Goal: Information Seeking & Learning: Learn about a topic

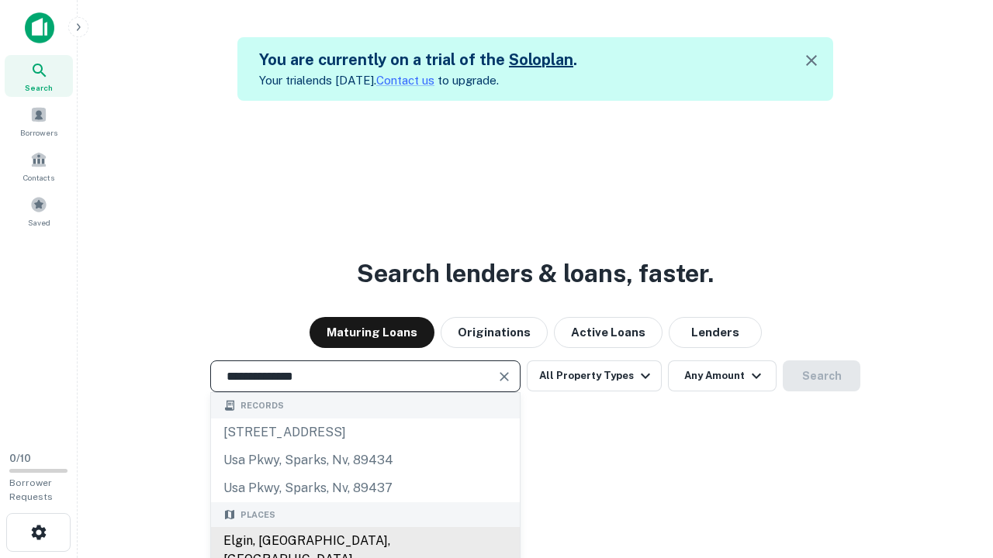
click at [365, 541] on div "Elgin, [GEOGRAPHIC_DATA], [GEOGRAPHIC_DATA]" at bounding box center [365, 550] width 309 height 47
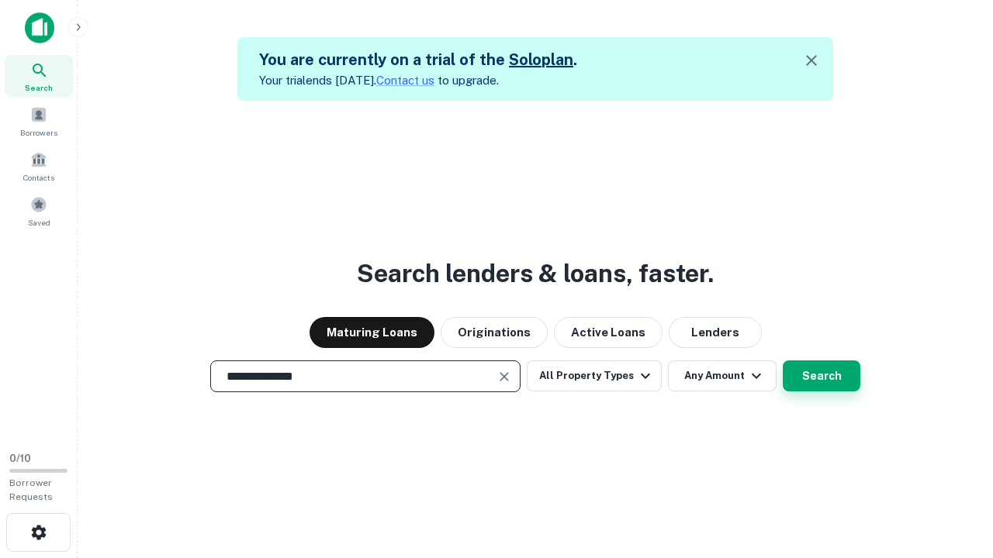
type input "**********"
click at [783, 361] on button "Search" at bounding box center [822, 376] width 78 height 31
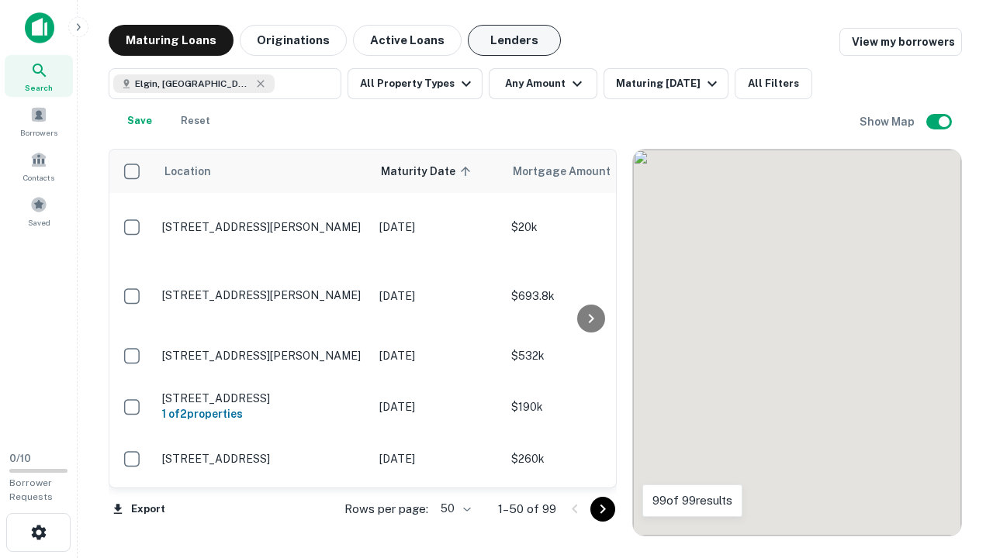
click at [514, 40] on button "Lenders" at bounding box center [514, 40] width 93 height 31
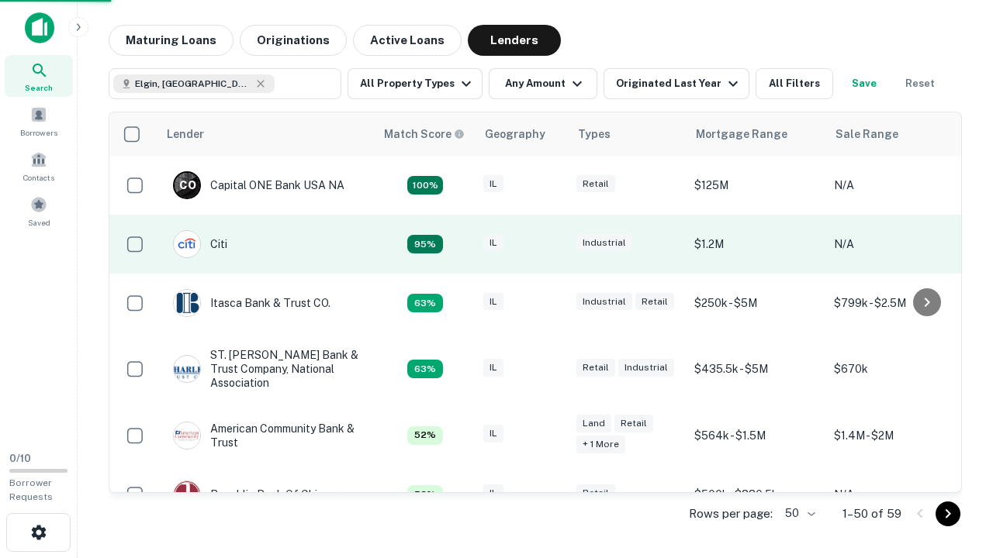
click at [551, 244] on div "IL" at bounding box center [522, 244] width 78 height 21
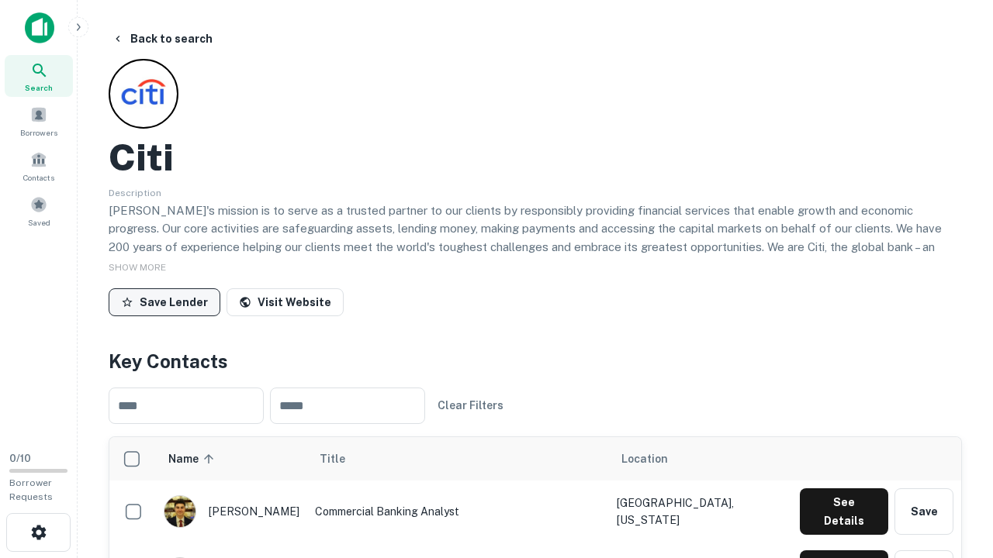
click at [164, 302] on button "Save Lender" at bounding box center [165, 303] width 112 height 28
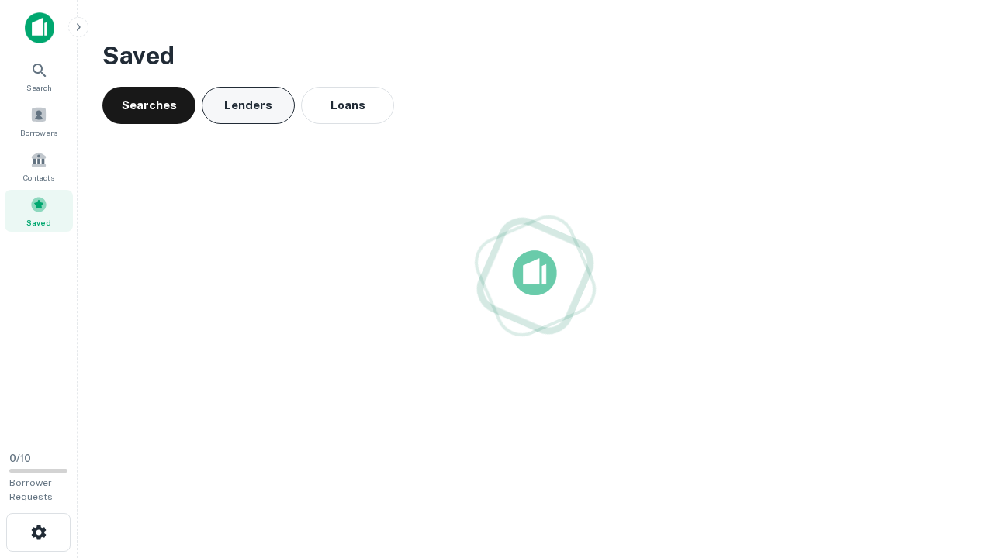
click at [248, 105] on button "Lenders" at bounding box center [248, 105] width 93 height 37
